Goal: Check status: Check status

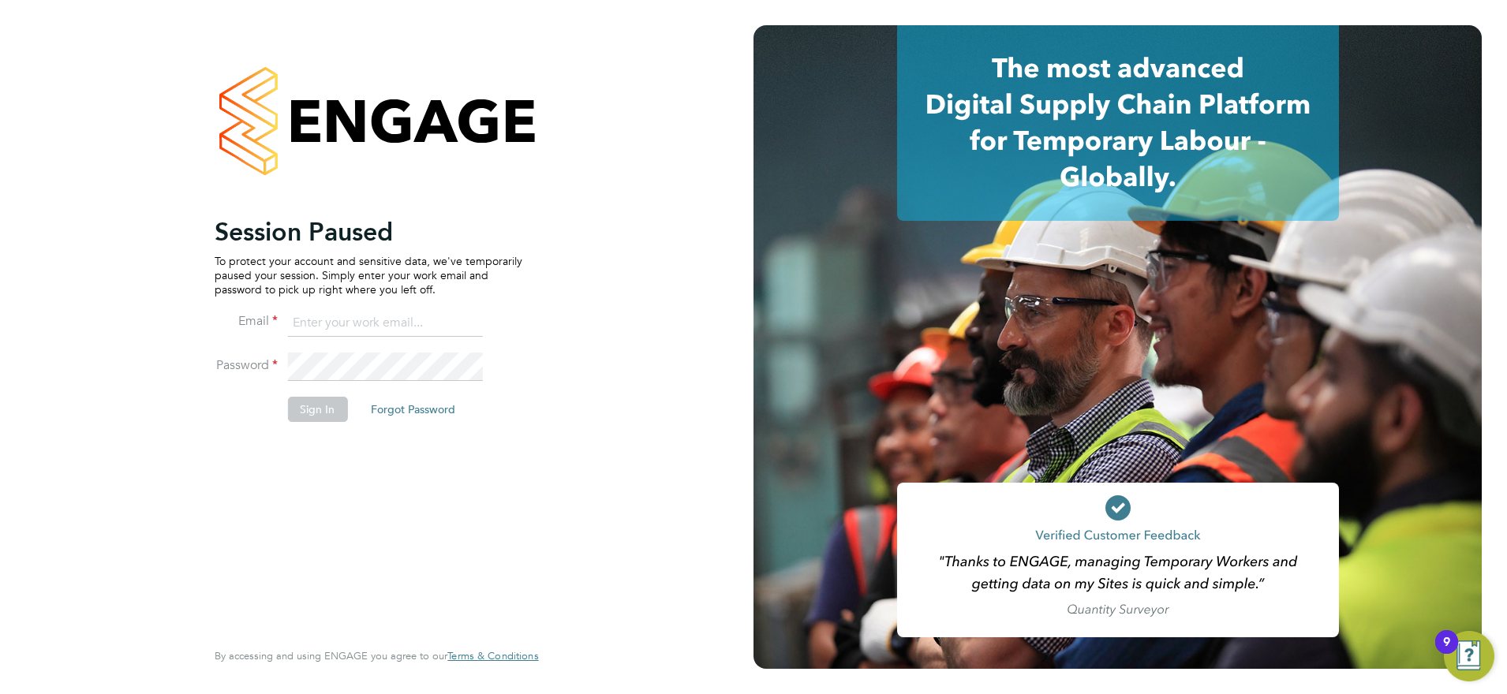
type input "karen.mcgovern@uk.abm.com"
click at [317, 413] on button "Sign In" at bounding box center [317, 409] width 60 height 25
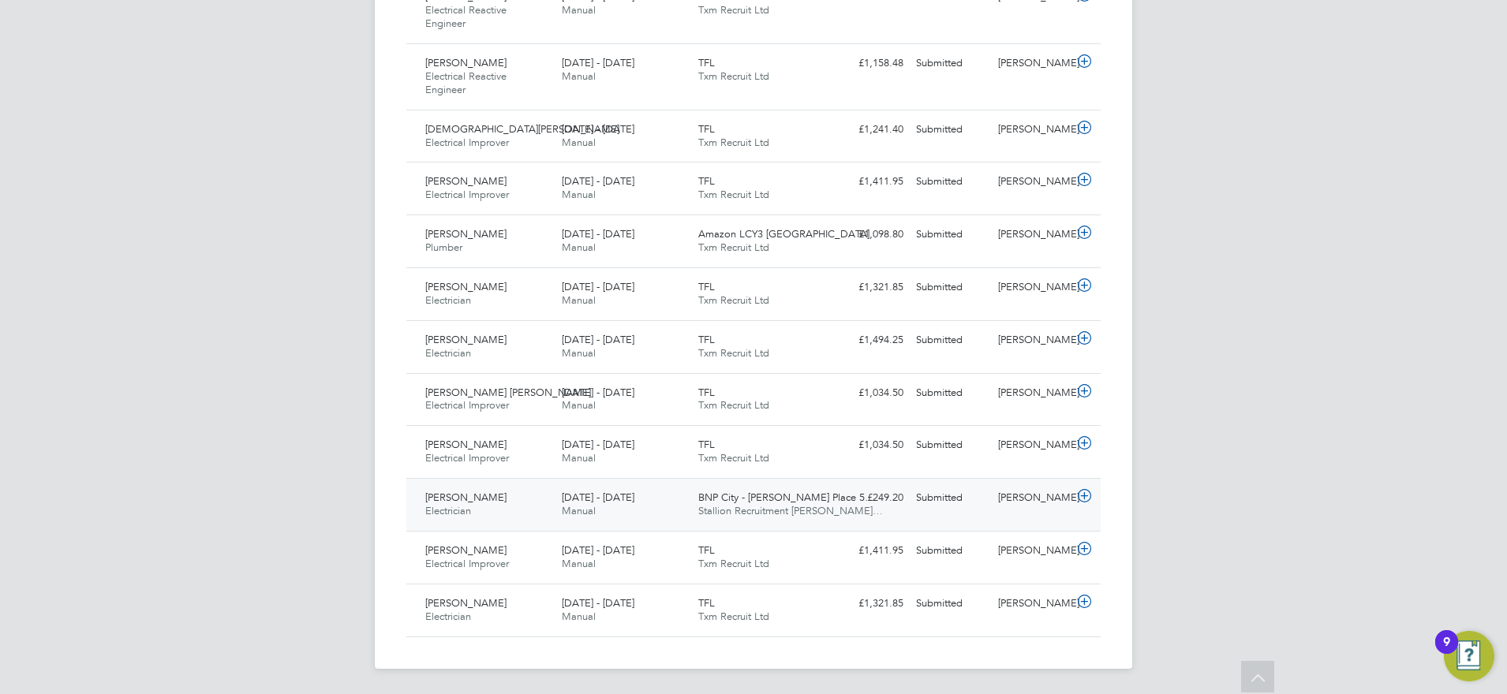
click at [833, 510] on div "£249.20 Submitted" at bounding box center [869, 498] width 82 height 26
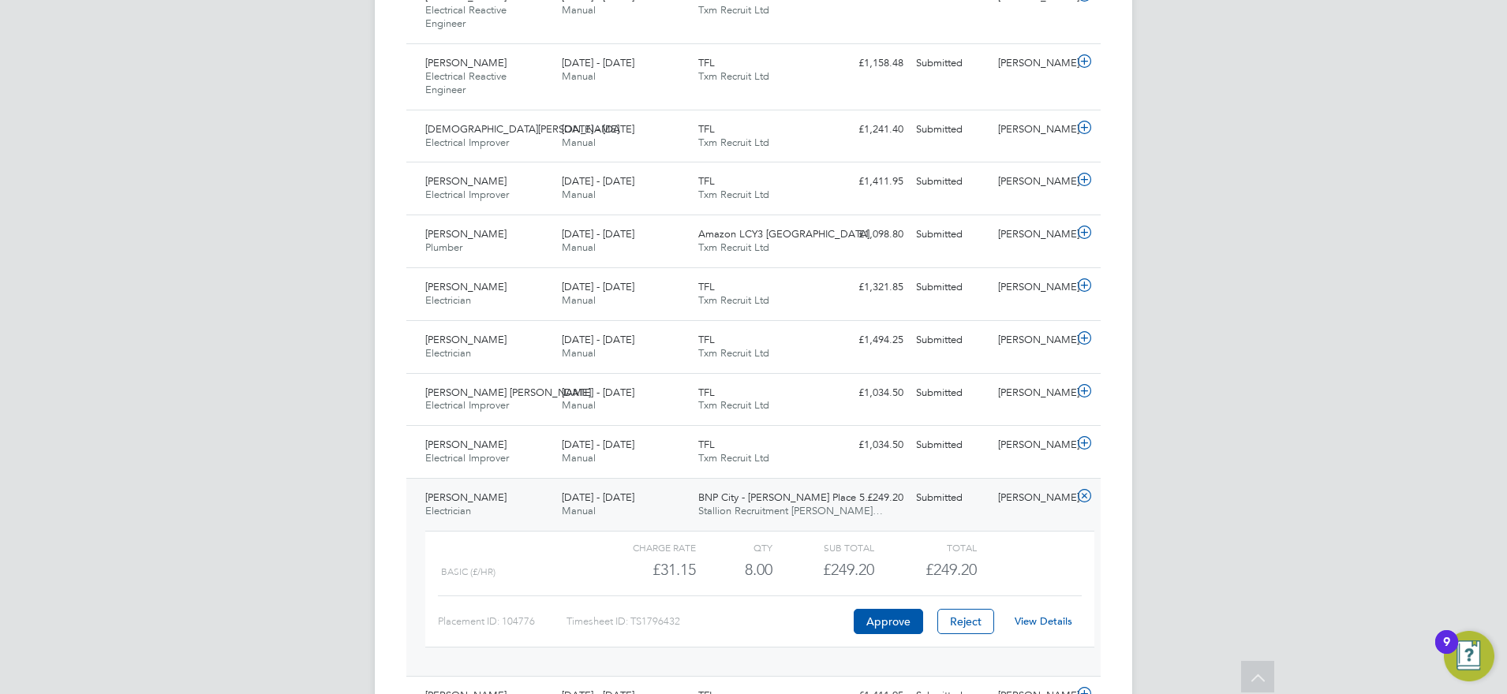
click at [951, 507] on div "Submitted" at bounding box center [951, 498] width 82 height 26
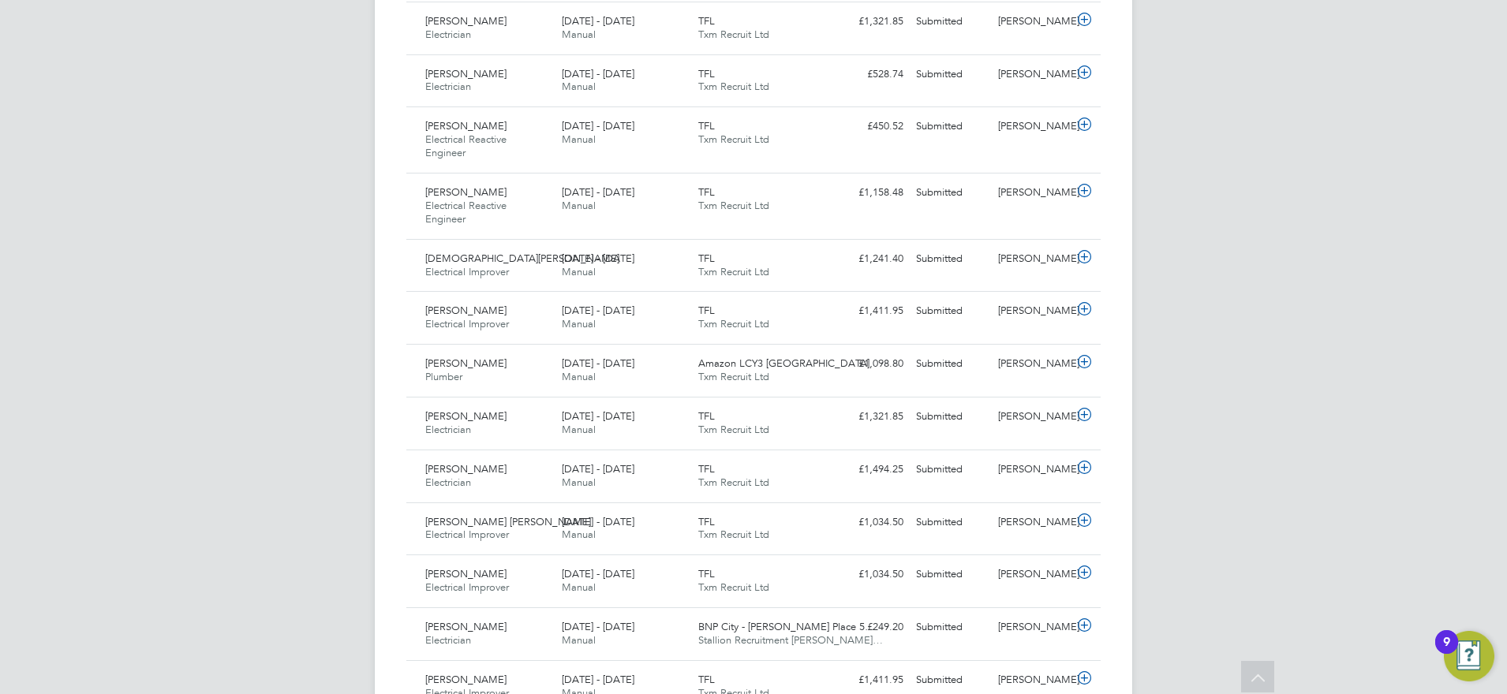
scroll to position [1082, 0]
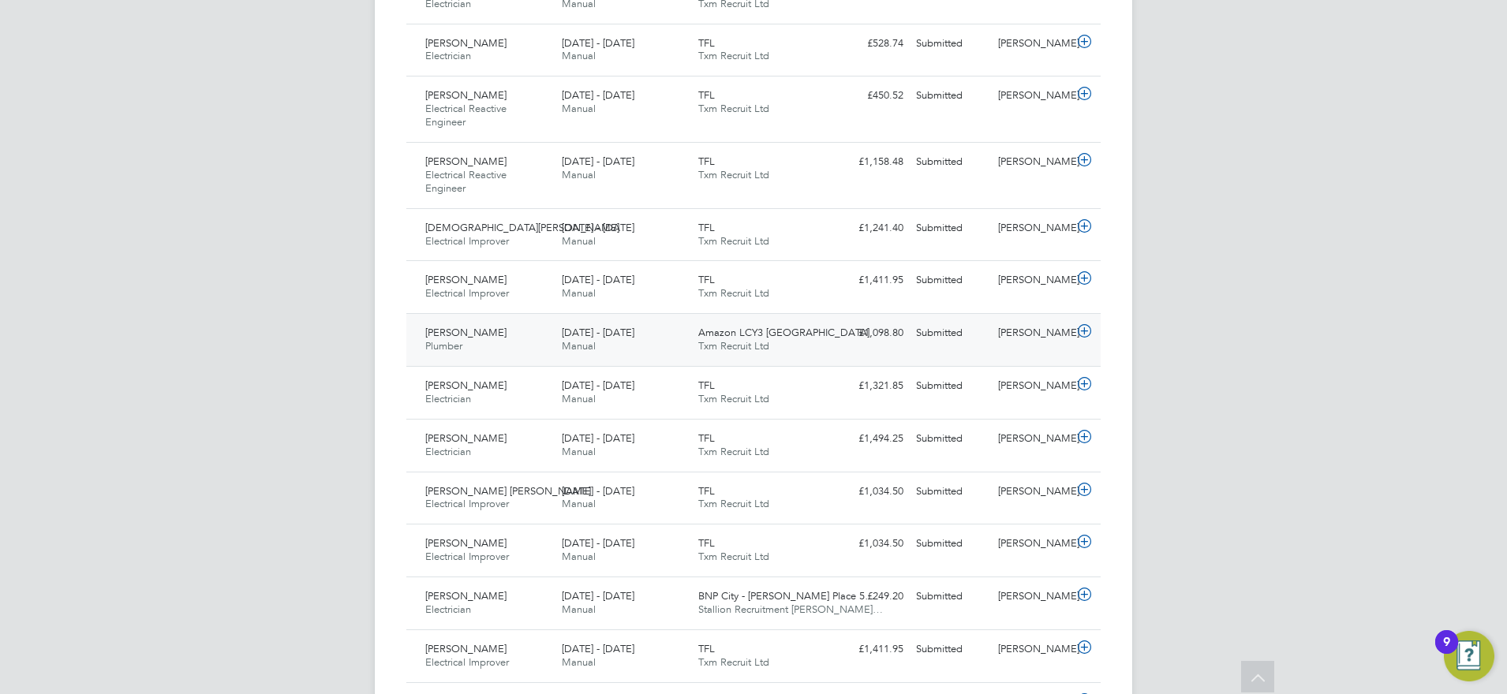
click at [827, 346] on div "Amazon LCY3 Dartford Txm Recruit Ltd" at bounding box center [760, 339] width 137 height 39
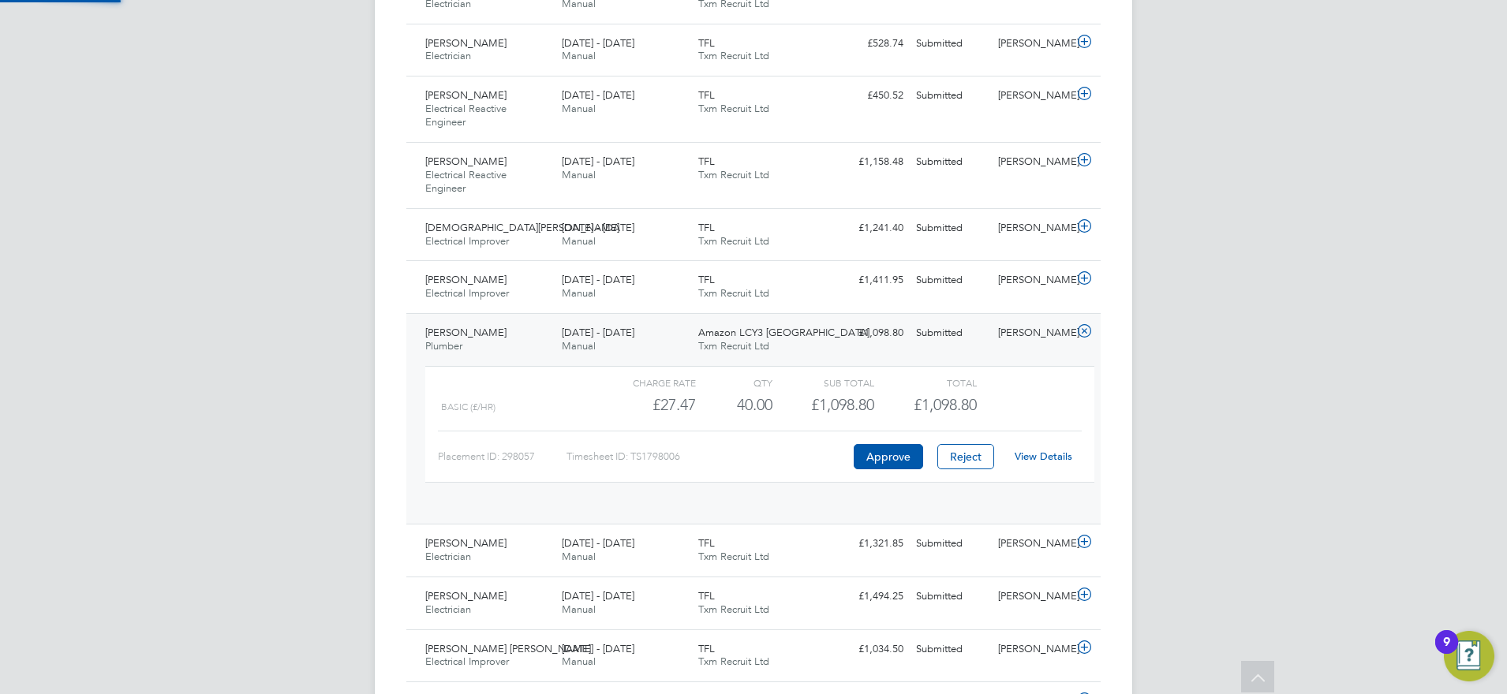
scroll to position [27, 154]
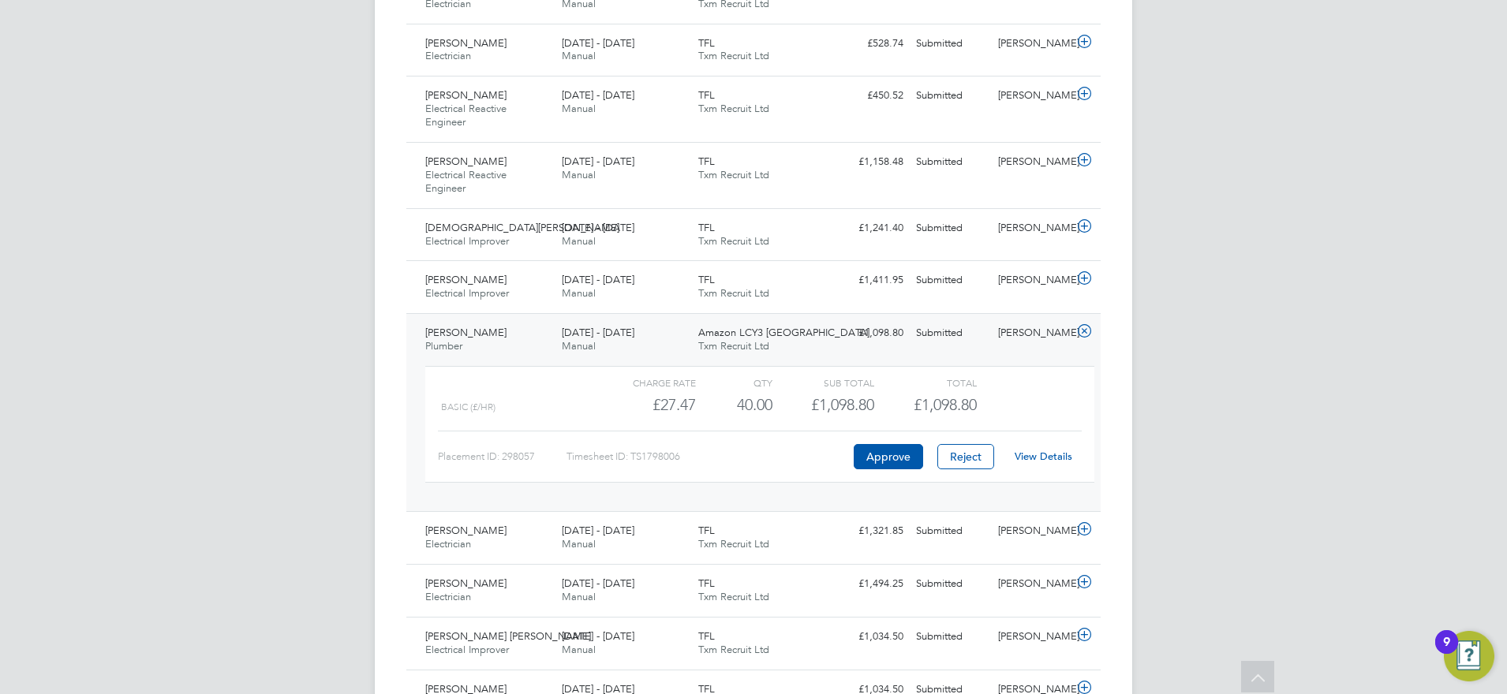
click at [1049, 410] on div "Basic (£/HR) £27.47 40 40.00 40 £1,098.80 £1,098.80" at bounding box center [759, 405] width 669 height 26
click at [906, 357] on div "[PERSON_NAME] Plumber [DATE] - [DATE] [DATE] - [DATE] Manual Amazon LCY3 Dartfo…" at bounding box center [753, 412] width 694 height 198
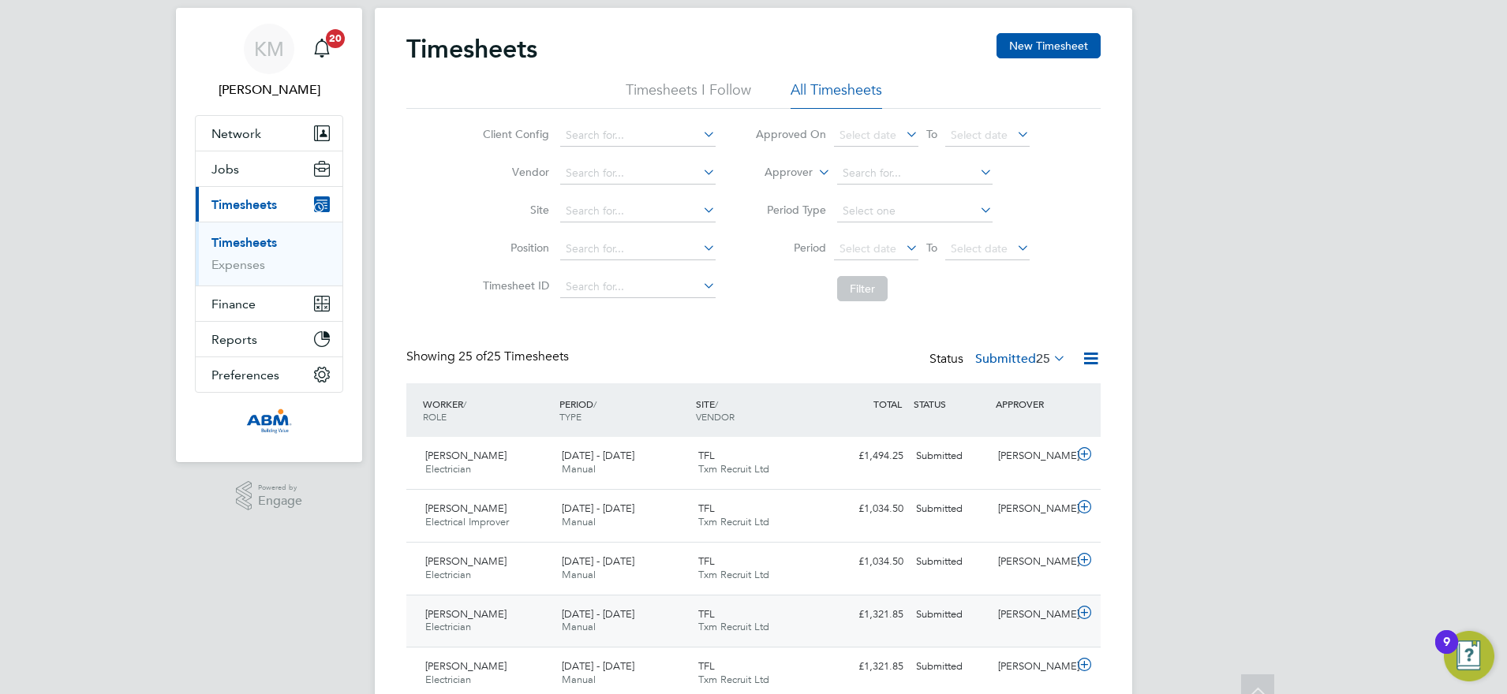
scroll to position [0, 0]
